Goal: Transaction & Acquisition: Book appointment/travel/reservation

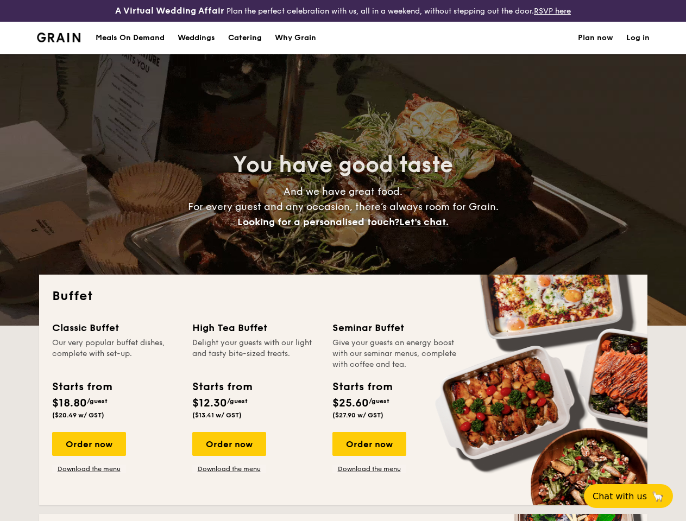
select select
click at [343, 261] on div "You have good taste And we have great food. For every guest and any occasion, t…" at bounding box center [343, 189] width 608 height 271
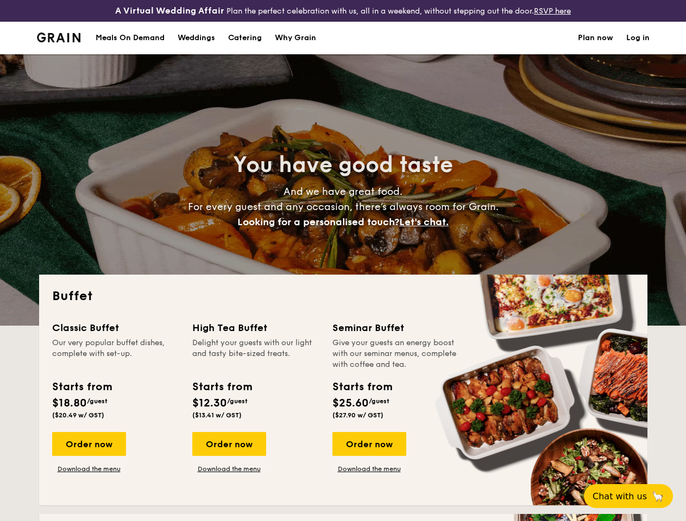
click at [637, 47] on link "Log in" at bounding box center [637, 38] width 23 height 33
click at [427, 228] on span "Let's chat." at bounding box center [423, 222] width 49 height 12
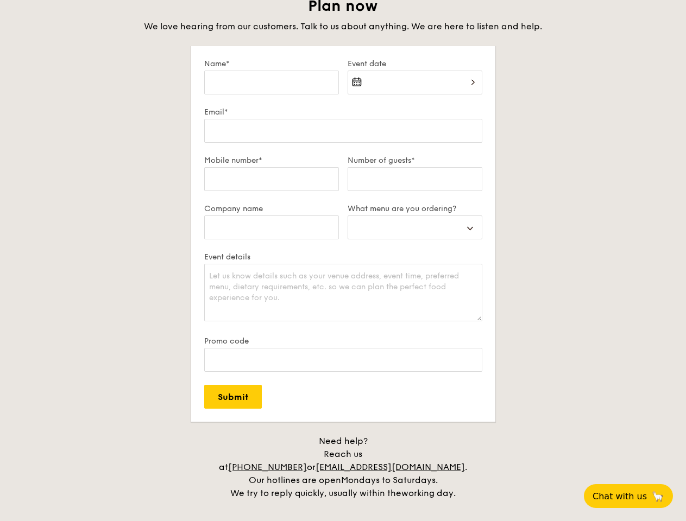
click at [634, 496] on span "Chat with us" at bounding box center [619, 496] width 54 height 10
